Goal: Communication & Community: Answer question/provide support

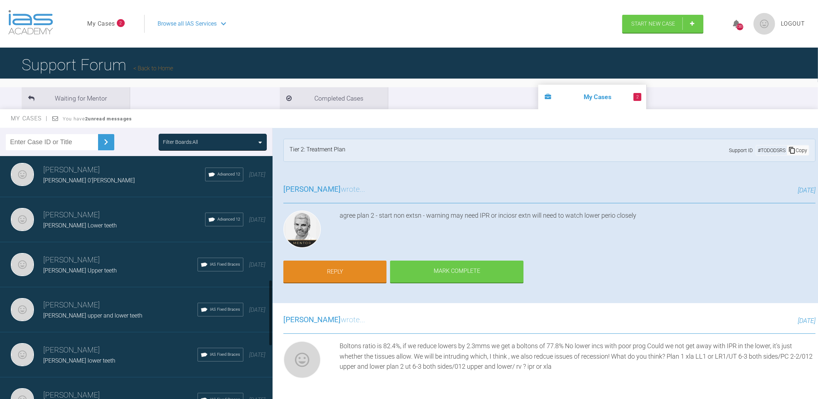
scroll to position [460, 0]
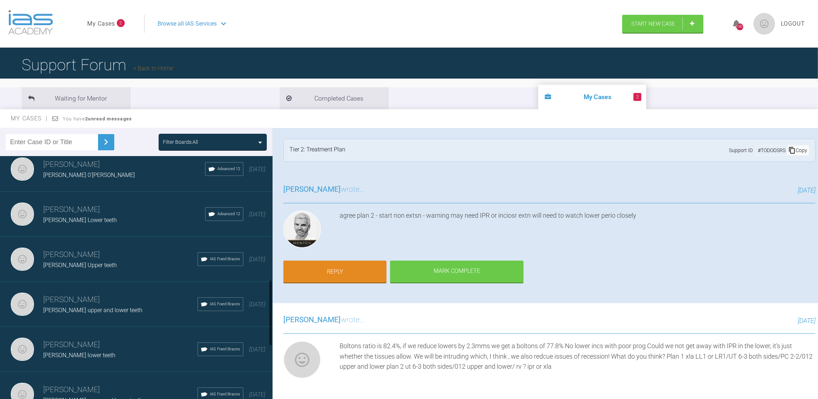
drag, startPoint x: 270, startPoint y: 230, endPoint x: 262, endPoint y: 302, distance: 73.2
click at [262, 302] on div "[PERSON_NAME] [PERSON_NAME] upper and lower teeth IAS Fixed Braces [DATE] [PERS…" at bounding box center [136, 279] width 273 height 246
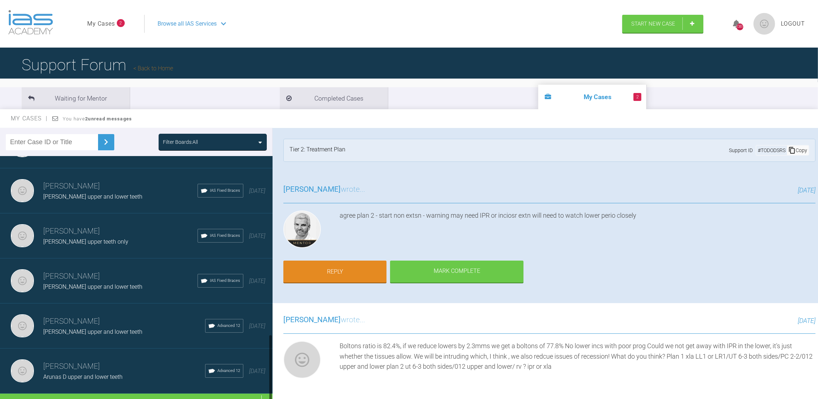
scroll to position [666, 0]
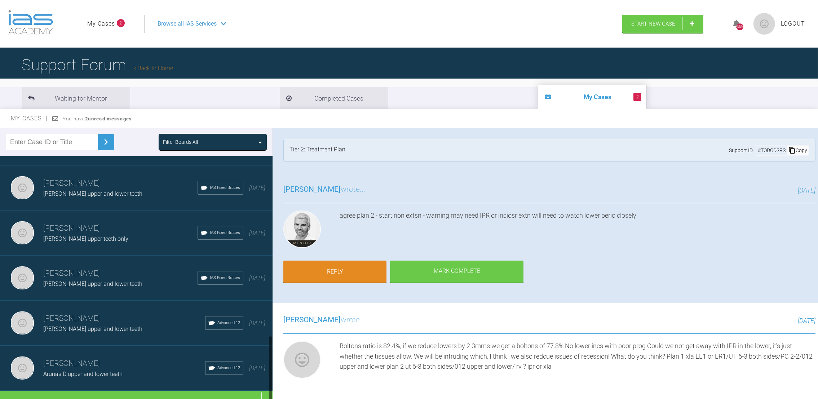
drag, startPoint x: 270, startPoint y: 300, endPoint x: 269, endPoint y: 363, distance: 63.1
click at [269, 363] on div at bounding box center [270, 369] width 3 height 66
click at [135, 391] on div "Load more" at bounding box center [140, 402] width 281 height 22
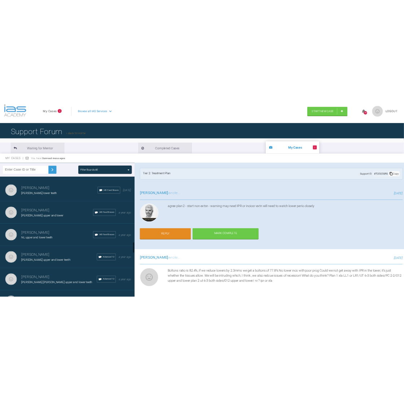
scroll to position [1472, 0]
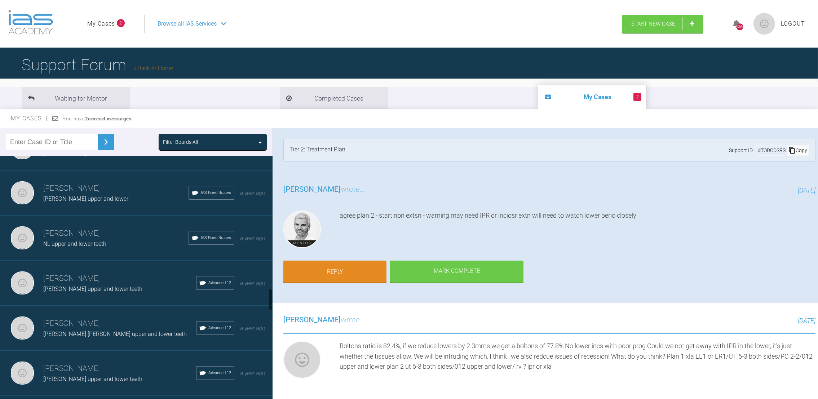
drag, startPoint x: 271, startPoint y: 224, endPoint x: 270, endPoint y: 298, distance: 73.5
click at [270, 298] on div at bounding box center [270, 299] width 3 height 22
click at [97, 318] on h3 "[PERSON_NAME]" at bounding box center [119, 324] width 153 height 12
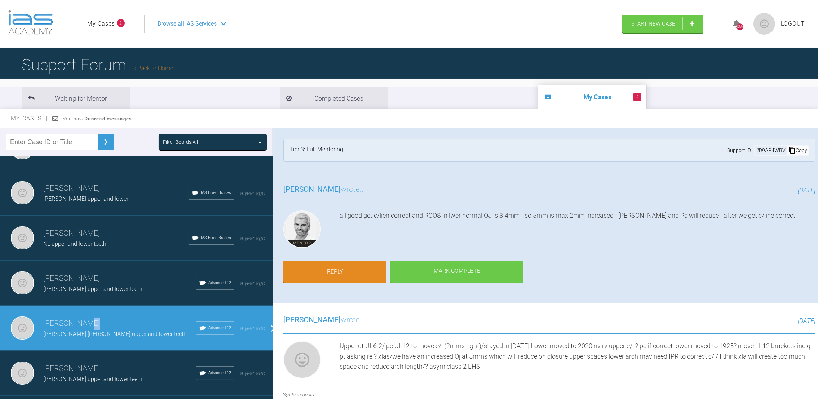
click at [97, 318] on h3 "[PERSON_NAME]" at bounding box center [119, 324] width 153 height 12
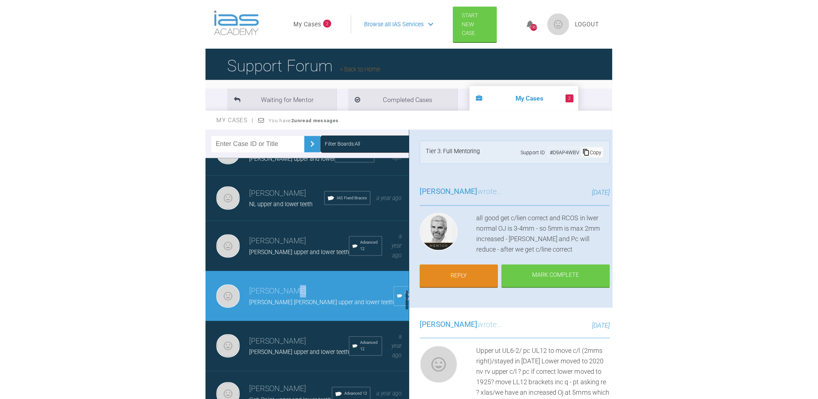
scroll to position [1534, 0]
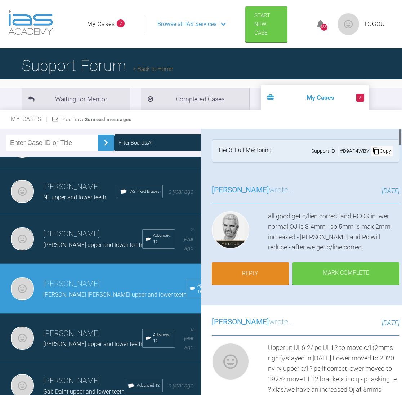
click at [342, 233] on div "all good get c/lien correct and RCOS in lwer normal OJ is 3-4mm - so 5mm is max…" at bounding box center [334, 231] width 132 height 41
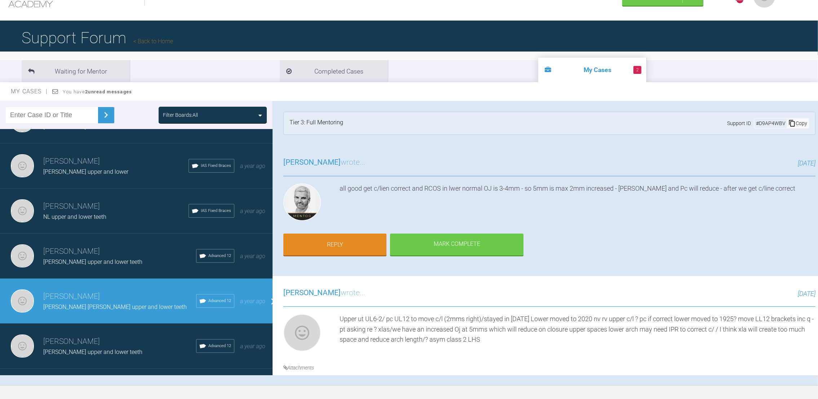
scroll to position [34, 0]
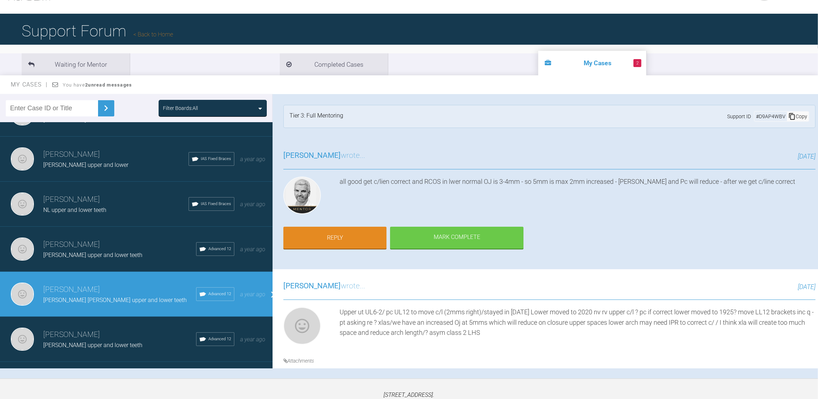
drag, startPoint x: 814, startPoint y: 107, endPoint x: 812, endPoint y: 120, distance: 13.8
click at [812, 120] on div "[PERSON_NAME] [PERSON_NAME] [PERSON_NAME] upper and lower teeth a few seconds a…" at bounding box center [545, 231] width 545 height 274
click at [318, 232] on link "Reply" at bounding box center [334, 238] width 103 height 22
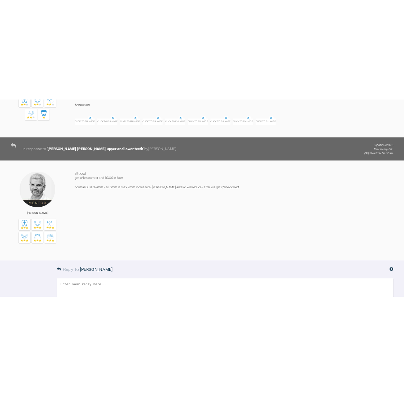
scroll to position [4942, 0]
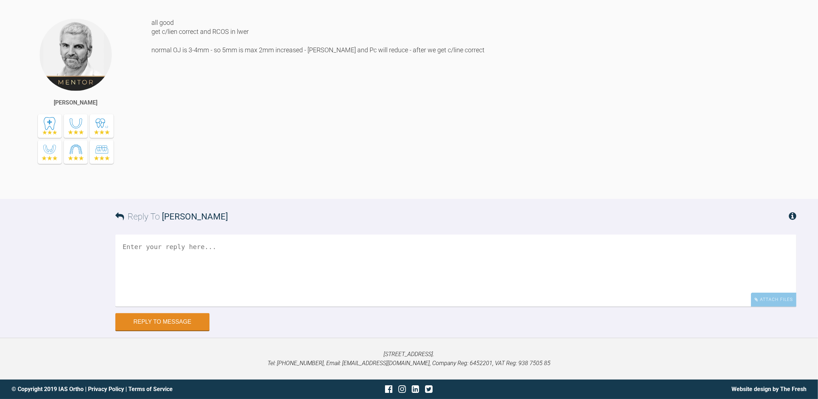
click at [209, 246] on textarea at bounding box center [455, 271] width 681 height 72
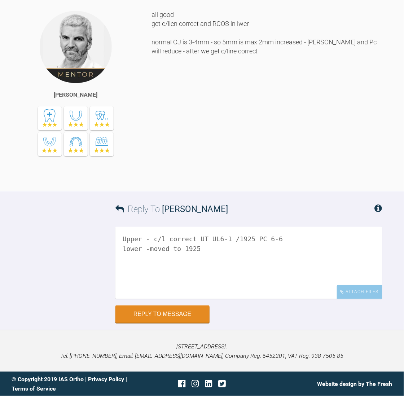
click at [200, 249] on textarea "Upper - c/l correct UT UL6-1 /1925 PC 6-6 lower -moved to 1925" at bounding box center [248, 263] width 267 height 72
type textarea "Upper - c/l correct UT UL6-1 /1925 PC 6-6 lower -moved to 1925 nv upper ? cont …"
click at [350, 290] on div "Attach Files" at bounding box center [359, 292] width 45 height 14
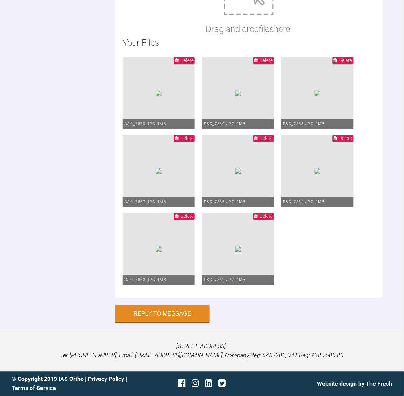
scroll to position [7008, 0]
click at [173, 310] on button "Reply to Message" at bounding box center [162, 314] width 94 height 17
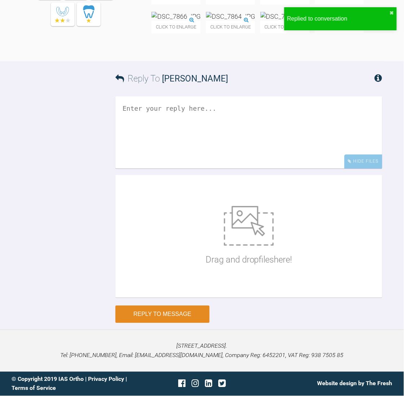
scroll to position [6896, 0]
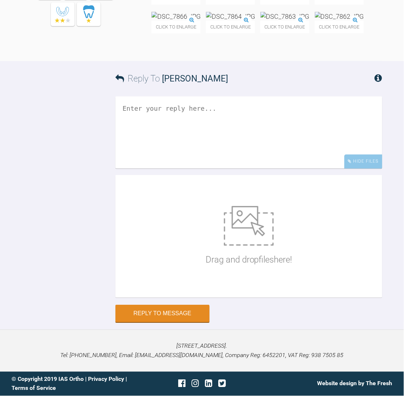
click at [173, 169] on textarea at bounding box center [248, 133] width 267 height 72
type textarea "warned re oh"
click at [190, 309] on button "Reply to Message" at bounding box center [162, 314] width 94 height 17
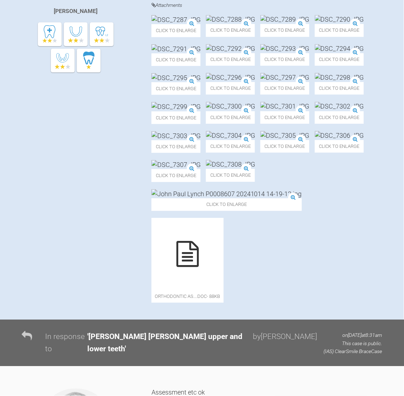
scroll to position [0, 0]
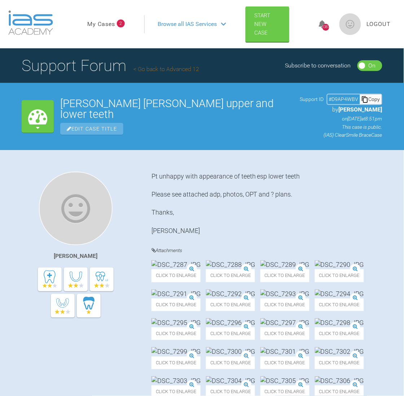
click at [98, 23] on link "My Cases" at bounding box center [101, 23] width 28 height 9
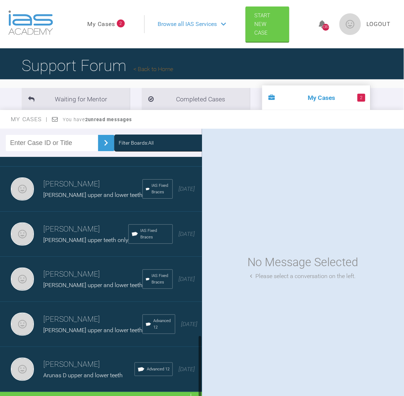
scroll to position [693, 0]
drag, startPoint x: 199, startPoint y: 173, endPoint x: 200, endPoint y: 360, distance: 187.4
click at [200, 360] on div at bounding box center [200, 366] width 3 height 62
click at [108, 392] on div "Load more" at bounding box center [105, 403] width 210 height 22
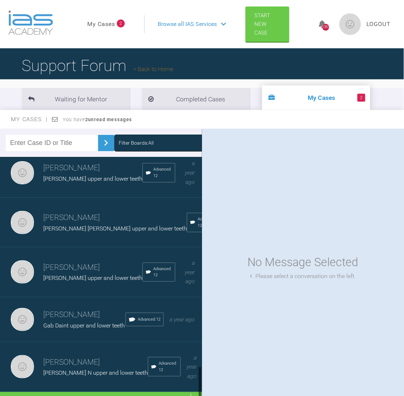
scroll to position [1631, 0]
drag, startPoint x: 200, startPoint y: 252, endPoint x: 191, endPoint y: 377, distance: 125.0
click at [191, 377] on div "[PERSON_NAME] [PERSON_NAME] upper and lower teeth IAS Fixed Braces [DATE] [PERS…" at bounding box center [101, 281] width 202 height 249
click at [105, 392] on div "Load more" at bounding box center [105, 403] width 210 height 22
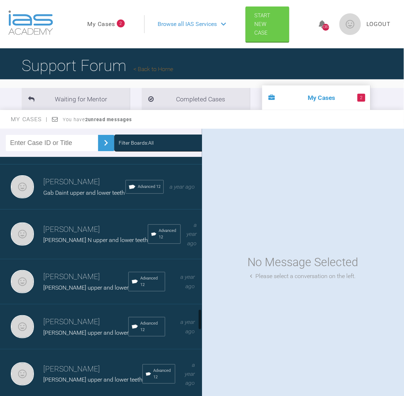
scroll to position [1754, 0]
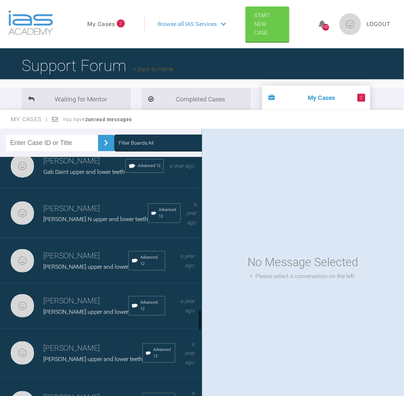
drag, startPoint x: 200, startPoint y: 302, endPoint x: 199, endPoint y: 313, distance: 10.9
click at [199, 313] on div at bounding box center [200, 320] width 3 height 21
click at [77, 270] on span "[PERSON_NAME] upper and lower" at bounding box center [85, 266] width 85 height 7
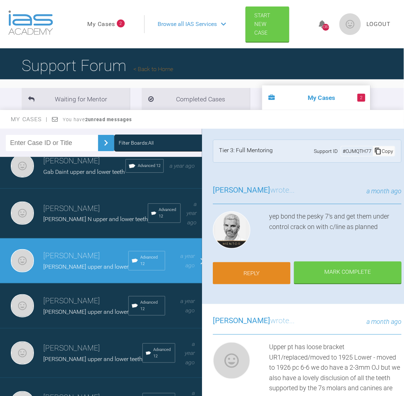
click at [248, 267] on link "Reply" at bounding box center [251, 273] width 77 height 22
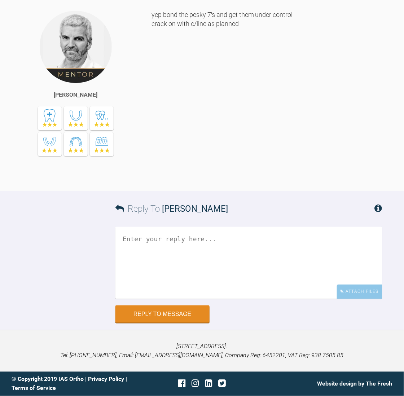
scroll to position [8477, 0]
click at [188, 243] on textarea at bounding box center [248, 263] width 267 height 72
click at [149, 239] on textarea "Upper" at bounding box center [248, 263] width 267 height 72
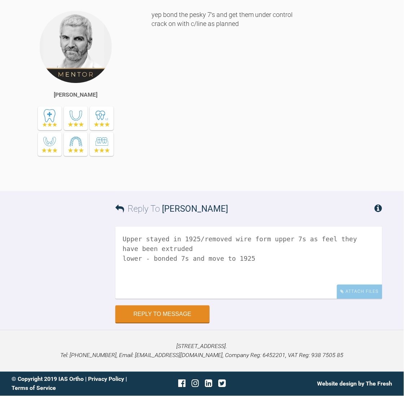
drag, startPoint x: 196, startPoint y: 238, endPoint x: 202, endPoint y: 246, distance: 9.6
click at [202, 246] on textarea "Upper stayed in 1925/removed wire form upper 7s as feel they have been extruded…" at bounding box center [248, 263] width 267 height 72
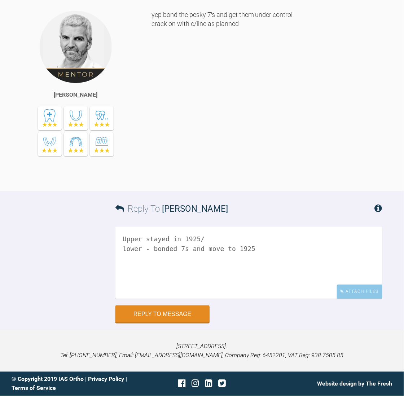
click at [264, 249] on textarea "Upper stayed in 1925/ lower - bonded 7s and move to 1925" at bounding box center [248, 263] width 267 height 72
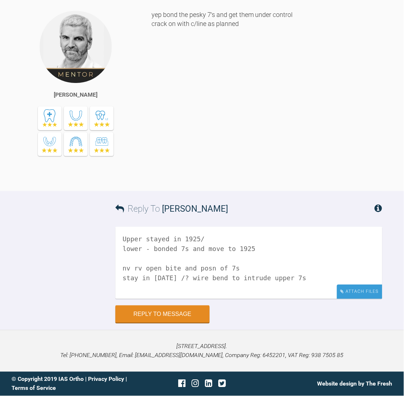
type textarea "Upper stayed in 1925/ lower - bonded 7s and move to 1925 nv rv open bite and po…"
click at [354, 291] on div "Attach Files" at bounding box center [359, 291] width 45 height 14
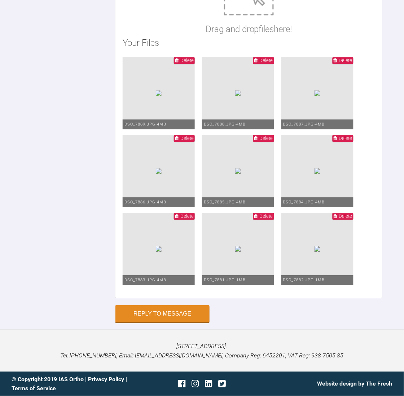
scroll to position [8969, 0]
click at [159, 321] on button "Reply to Message" at bounding box center [162, 314] width 94 height 17
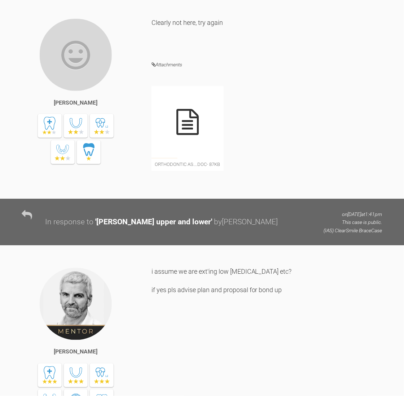
scroll to position [0, 0]
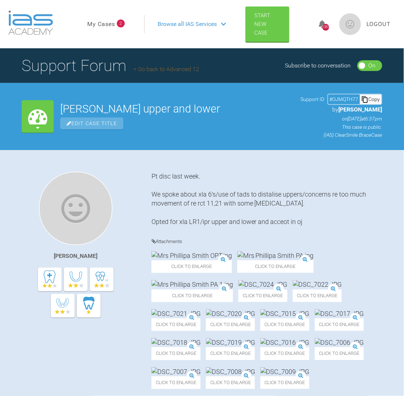
click at [115, 23] on li "My Cases 2" at bounding box center [105, 23] width 37 height 9
click at [105, 24] on link "My Cases" at bounding box center [101, 23] width 28 height 9
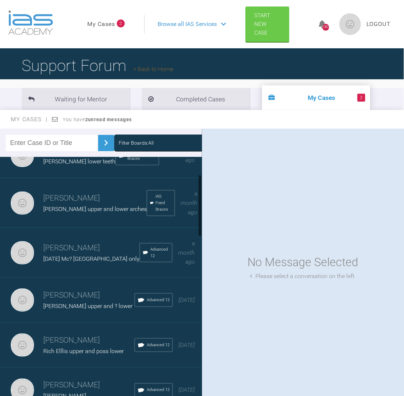
scroll to position [75, 0]
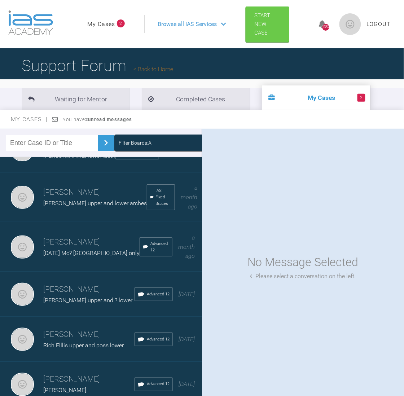
drag, startPoint x: 200, startPoint y: 188, endPoint x: 205, endPoint y: 207, distance: 19.7
click at [205, 207] on div "Filter Boards: All [PERSON_NAME] [PERSON_NAME] upper and lower teeth IAS Fixed …" at bounding box center [202, 269] width 404 height 281
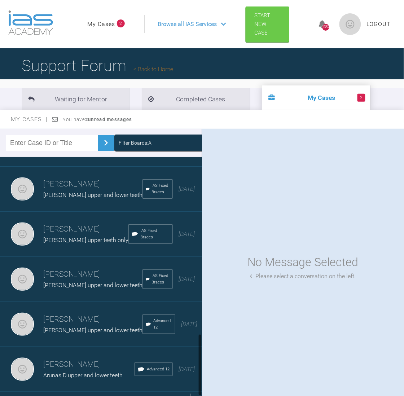
scroll to position [693, 0]
drag, startPoint x: 200, startPoint y: 217, endPoint x: 195, endPoint y: 381, distance: 163.4
click at [195, 381] on div "[PERSON_NAME] [PERSON_NAME] upper and lower teeth IAS Fixed Braces [DATE] [PERS…" at bounding box center [101, 281] width 202 height 249
click at [92, 392] on div "Load more" at bounding box center [105, 403] width 210 height 22
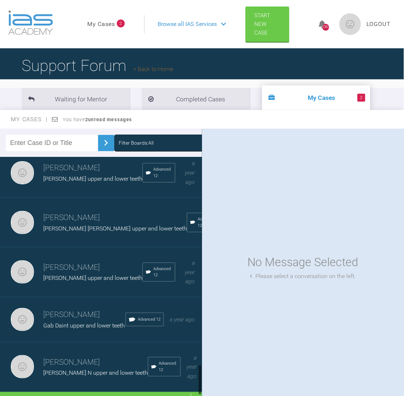
scroll to position [1631, 0]
drag, startPoint x: 200, startPoint y: 258, endPoint x: 218, endPoint y: 391, distance: 134.5
click at [218, 391] on div "Filter Boards: All [PERSON_NAME] [PERSON_NAME] upper and lower teeth IAS Fixed …" at bounding box center [202, 269] width 404 height 281
click at [101, 392] on div "Load more" at bounding box center [105, 403] width 210 height 22
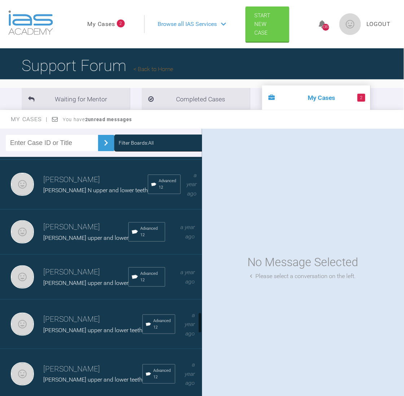
scroll to position [1800, 0]
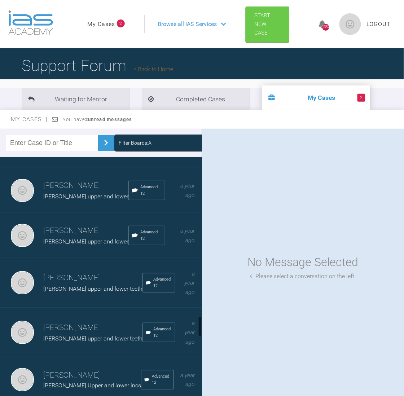
drag, startPoint x: 200, startPoint y: 305, endPoint x: 204, endPoint y: 322, distance: 17.7
click at [204, 322] on div "Filter Boards: All [PERSON_NAME] [PERSON_NAME] upper and lower teeth IAS Fixed …" at bounding box center [202, 269] width 404 height 281
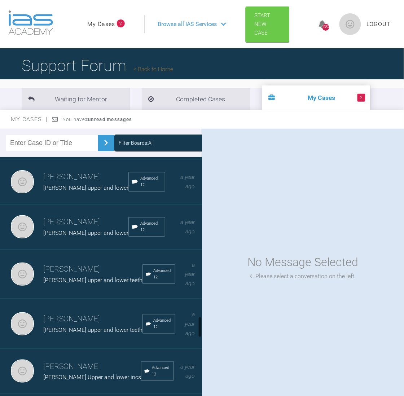
click at [204, 322] on div "No Message Selected Please select a conversation on the left." at bounding box center [303, 267] width 202 height 277
click at [50, 275] on h3 "[PERSON_NAME]" at bounding box center [92, 269] width 99 height 12
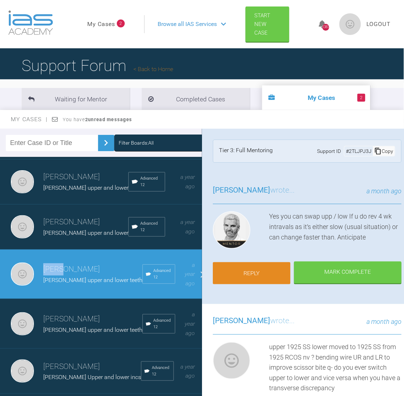
click at [256, 267] on link "Reply" at bounding box center [251, 273] width 77 height 22
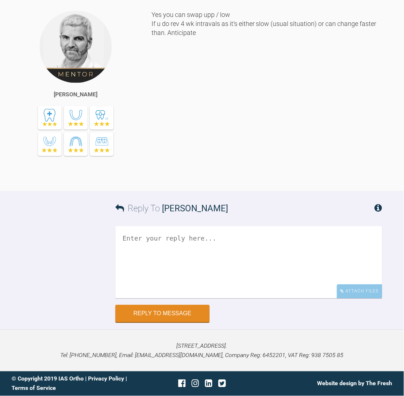
scroll to position [9852, 0]
click at [244, 251] on textarea at bounding box center [248, 262] width 267 height 72
click at [143, 238] on textarea "upper 1925 and pc 6-6 lower" at bounding box center [248, 262] width 267 height 72
click at [203, 238] on textarea "upper 1925 and pc 6-6 lower" at bounding box center [248, 262] width 267 height 72
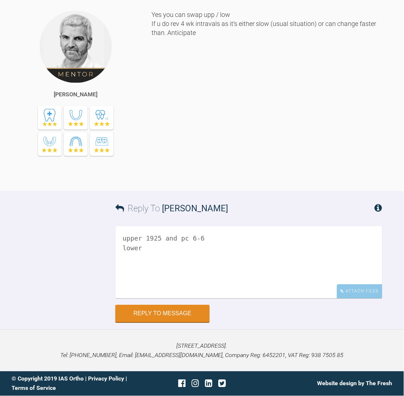
click at [144, 237] on textarea "upper 1925 and pc 6-6 lower" at bounding box center [248, 262] width 267 height 72
click at [153, 249] on textarea "upper lower 1925 and pc 6-6 lower" at bounding box center [248, 262] width 267 height 72
click at [179, 238] on textarea "upper lower 1925 and pc 6-6 lower - upper 1925 to expand" at bounding box center [248, 262] width 267 height 72
click at [248, 250] on textarea "upper lower 1925 to constrict and pc 6-6 lower - upper 1925 to expand" at bounding box center [248, 262] width 267 height 72
click at [132, 268] on textarea "upper lower 1925 to constrict and pc 6-6 lower - upper 1925 to expand nv re sci…" at bounding box center [248, 262] width 267 height 72
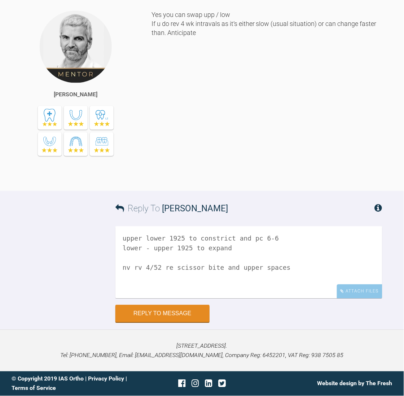
click at [168, 267] on textarea "upper lower 1925 to constrict and pc 6-6 lower - upper 1925 to expand nv rv 4/5…" at bounding box center [248, 262] width 267 height 72
click at [142, 235] on textarea "upper lower 1925 to constrict and pc 6-6 lower - upper 1925 to expand nv rv 4/5…" at bounding box center [248, 262] width 267 height 72
click at [204, 238] on textarea "upper - used lower 1925 to constrict and pc 6-6 lower - upper 1925 to expand nv…" at bounding box center [248, 262] width 267 height 72
click at [185, 245] on textarea "upper - used lower 1925SS to constrict and pc 6-6 lower - upper 1925 to expand …" at bounding box center [248, 262] width 267 height 72
click at [152, 248] on textarea "upper - used lower 1925SS to constrict and pc 6-6 lower - upper 1925SS to expan…" at bounding box center [248, 262] width 267 height 72
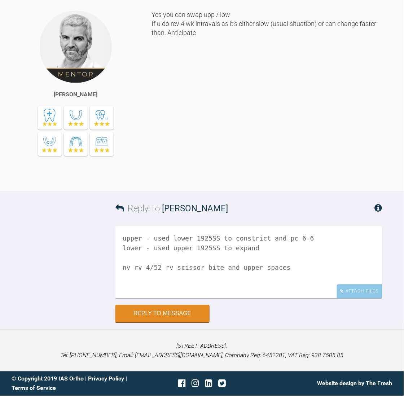
click at [286, 139] on div "Yes you can swap upp / low If u do rev 4 wk intravals as it’s either slow (usua…" at bounding box center [266, 95] width 231 height 170
click at [289, 267] on textarea "upper - used lower 1925SS to constrict and pc 6-6 lower - used upper 1925SS to …" at bounding box center [248, 262] width 267 height 72
click at [358, 293] on div "Attach Files" at bounding box center [359, 291] width 45 height 14
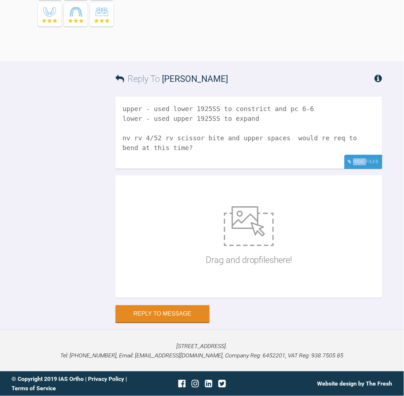
click at [358, 169] on div "Hide Files" at bounding box center [363, 162] width 38 height 14
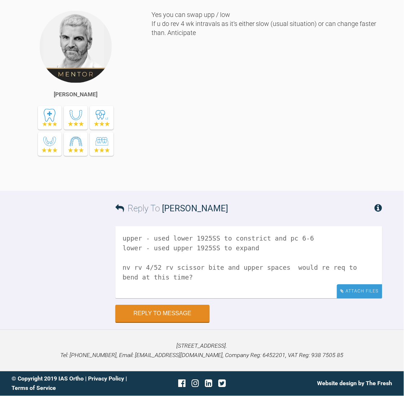
click at [360, 293] on div "Attach Files" at bounding box center [359, 291] width 45 height 14
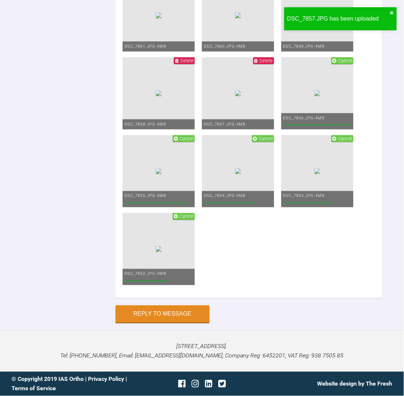
scroll to position [9833, 0]
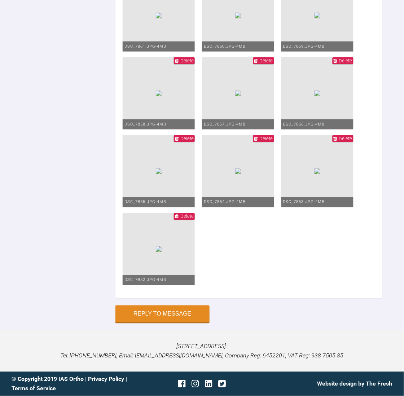
scroll to position [10345, 0]
type textarea "upper - used lower 1925SS to constrict and pc 6-6 lower - used upper 1925SS to …"
click at [363, 209] on ul "Delete DSC_7861.JPG - 4MB Delete DSC_7860.JPG - 4MB Delete DSC_7859.JPG - 4MB D…" at bounding box center [249, 134] width 252 height 311
click at [140, 311] on button "Reply to Message" at bounding box center [162, 314] width 94 height 17
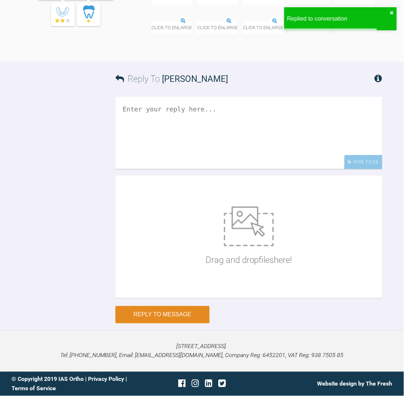
scroll to position [10155, 0]
